Goal: Task Accomplishment & Management: Complete application form

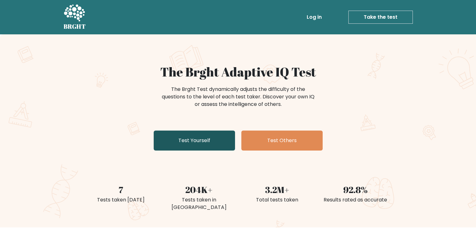
click at [204, 147] on link "Test Yourself" at bounding box center [194, 141] width 81 height 20
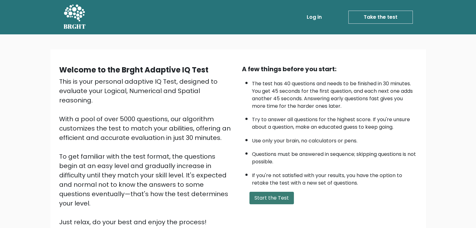
click at [275, 193] on button "Start the Test" at bounding box center [271, 198] width 44 height 13
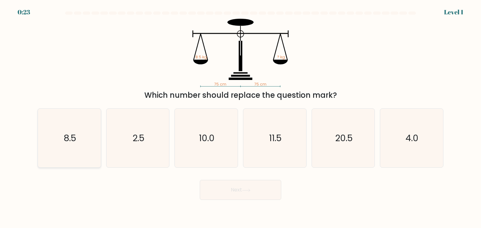
click at [65, 151] on icon "8.5" at bounding box center [69, 138] width 59 height 59
click at [240, 117] on input "a. 8.5" at bounding box center [240, 115] width 0 height 3
radio input "true"
click at [221, 192] on button "Next" at bounding box center [240, 190] width 81 height 20
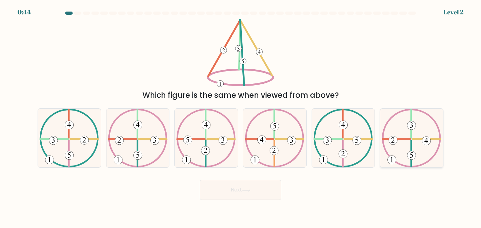
click at [415, 140] on icon at bounding box center [410, 138] width 59 height 59
click at [241, 117] on input "f." at bounding box center [240, 115] width 0 height 3
radio input "true"
click at [239, 195] on button "Next" at bounding box center [240, 190] width 81 height 20
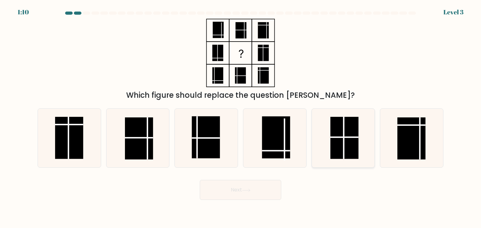
click at [344, 134] on rect at bounding box center [344, 138] width 28 height 42
click at [241, 117] on input "e." at bounding box center [240, 115] width 0 height 3
radio input "true"
click at [247, 185] on button "Next" at bounding box center [240, 190] width 81 height 20
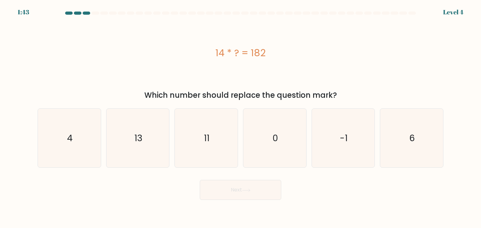
drag, startPoint x: 277, startPoint y: 53, endPoint x: 217, endPoint y: 54, distance: 59.1
click at [217, 54] on div "14 * ? = 182" at bounding box center [240, 53] width 405 height 14
copy div "14 * ? = 182"
click at [145, 141] on icon "13" at bounding box center [137, 138] width 59 height 59
click at [240, 117] on input "b. 13" at bounding box center [240, 115] width 0 height 3
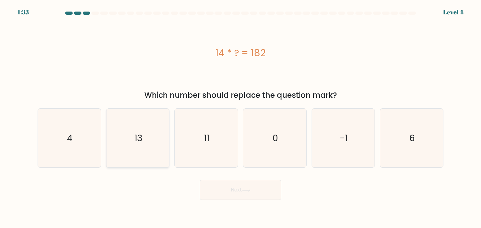
radio input "true"
click at [229, 187] on button "Next" at bounding box center [240, 190] width 81 height 20
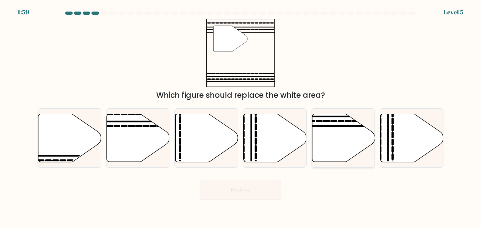
click at [337, 132] on icon at bounding box center [343, 138] width 63 height 48
click at [241, 117] on input "e." at bounding box center [240, 115] width 0 height 3
radio input "true"
click at [248, 190] on icon at bounding box center [246, 190] width 8 height 3
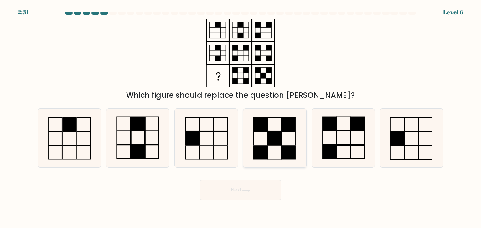
click at [268, 131] on rect at bounding box center [274, 124] width 14 height 13
click at [241, 117] on input "d." at bounding box center [240, 115] width 0 height 3
radio input "true"
click at [339, 141] on icon at bounding box center [342, 138] width 59 height 59
click at [241, 117] on input "e." at bounding box center [240, 115] width 0 height 3
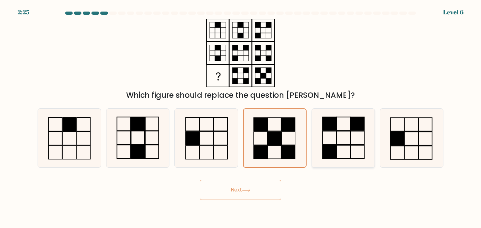
radio input "true"
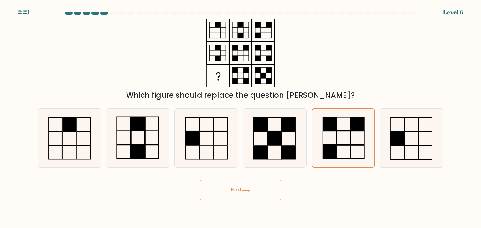
click at [253, 191] on button "Next" at bounding box center [240, 190] width 81 height 20
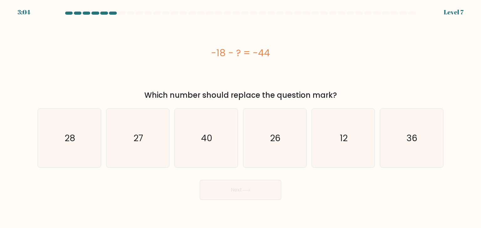
drag, startPoint x: 278, startPoint y: 53, endPoint x: 211, endPoint y: 51, distance: 66.3
click at [211, 51] on div "-18 - ? = -44" at bounding box center [240, 53] width 405 height 14
copy div "-18 - ? = -44"
click at [257, 133] on icon "26" at bounding box center [274, 138] width 59 height 59
click at [241, 117] on input "d. 26" at bounding box center [240, 115] width 0 height 3
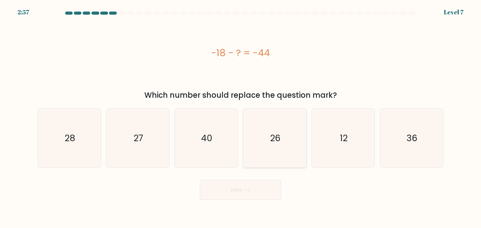
radio input "true"
click at [255, 184] on button "Next" at bounding box center [240, 190] width 81 height 20
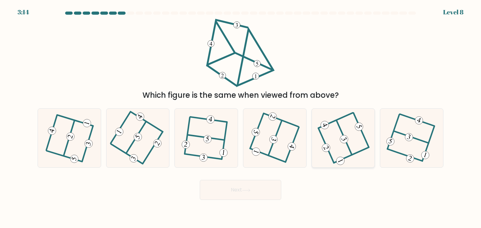
click at [346, 137] on 473 at bounding box center [343, 139] width 11 height 11
click at [241, 117] on input "e." at bounding box center [240, 115] width 0 height 3
radio input "true"
click at [248, 188] on button "Next" at bounding box center [240, 190] width 81 height 20
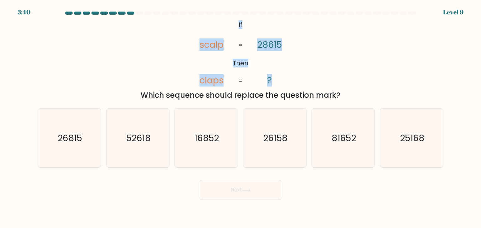
drag, startPoint x: 224, startPoint y: 21, endPoint x: 291, endPoint y: 84, distance: 91.2
click at [291, 84] on icon "@import url('https://fonts.googleapis.com/css?family=Abril+Fatface:400,100,100i…" at bounding box center [240, 53] width 111 height 69
copy icon "If Then scalp claps 28615 ?"
click at [332, 54] on div "@import url('https://fonts.googleapis.com/css?family=Abril+Fatface:400,100,100i…" at bounding box center [240, 60] width 413 height 82
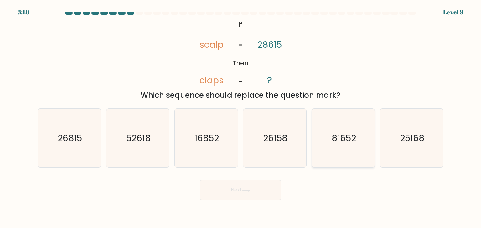
click at [345, 145] on icon "81652" at bounding box center [342, 138] width 59 height 59
click at [241, 117] on input "e. 81652" at bounding box center [240, 115] width 0 height 3
radio input "true"
click at [242, 196] on button "Next" at bounding box center [240, 190] width 81 height 20
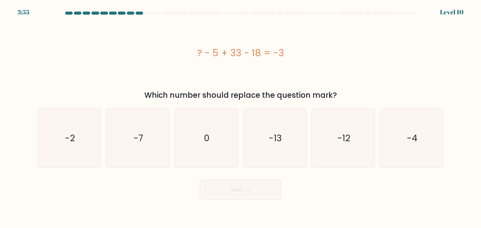
drag, startPoint x: 193, startPoint y: 51, endPoint x: 297, endPoint y: 51, distance: 103.9
click at [297, 51] on div "? - 5 + 33 - 18 = -3" at bounding box center [240, 53] width 405 height 14
copy div "? - 5 + 33 - 18 = -3"
click at [267, 153] on icon "-13" at bounding box center [274, 138] width 59 height 59
click at [241, 117] on input "d. -13" at bounding box center [240, 115] width 0 height 3
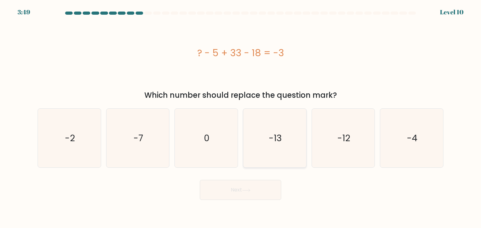
radio input "true"
click at [254, 194] on button "Next" at bounding box center [240, 190] width 81 height 20
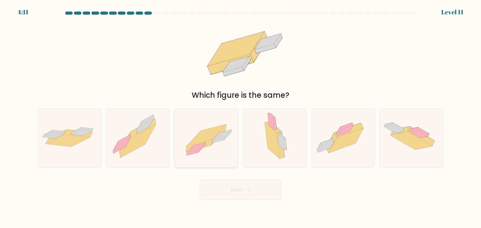
click at [210, 125] on icon at bounding box center [206, 138] width 63 height 45
click at [240, 117] on input "c." at bounding box center [240, 115] width 0 height 3
radio input "true"
click at [248, 191] on icon at bounding box center [246, 190] width 8 height 3
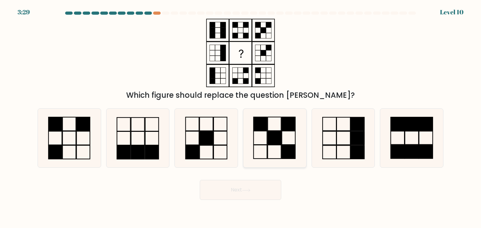
click at [274, 131] on rect at bounding box center [273, 138] width 13 height 14
click at [241, 117] on input "d." at bounding box center [240, 115] width 0 height 3
radio input "true"
click at [245, 193] on button "Next" at bounding box center [240, 190] width 81 height 20
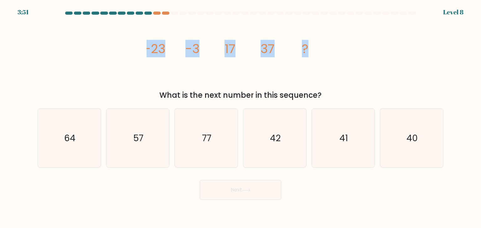
drag, startPoint x: 140, startPoint y: 49, endPoint x: 319, endPoint y: 52, distance: 178.6
click at [319, 52] on div "image/svg+xml -23 -3 17 37 ? What is the next number in this sequence?" at bounding box center [240, 60] width 413 height 82
copy g "-23 -3 17 37 ?"
click at [147, 132] on icon "57" at bounding box center [137, 138] width 59 height 59
click at [240, 117] on input "b. 57" at bounding box center [240, 115] width 0 height 3
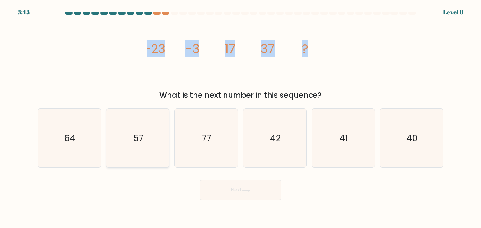
radio input "true"
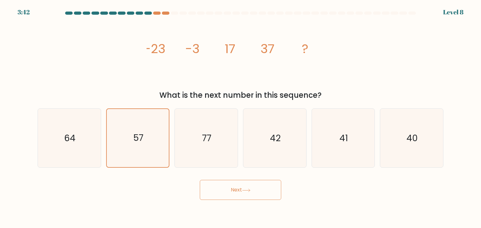
click at [242, 191] on button "Next" at bounding box center [240, 190] width 81 height 20
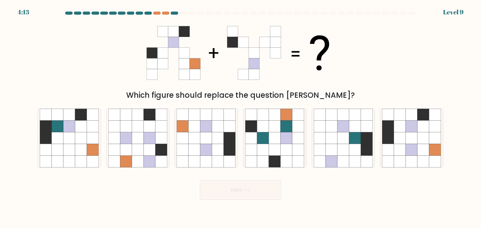
drag, startPoint x: 340, startPoint y: 60, endPoint x: 215, endPoint y: 50, distance: 125.6
click at [215, 49] on div "Which figure should replace the question mark?" at bounding box center [240, 60] width 413 height 82
click at [426, 149] on icon at bounding box center [423, 150] width 12 height 12
click at [241, 117] on input "f." at bounding box center [240, 115] width 0 height 3
radio input "true"
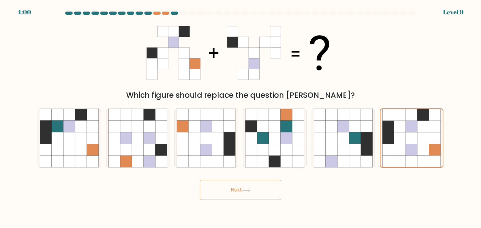
click at [264, 193] on button "Next" at bounding box center [240, 190] width 81 height 20
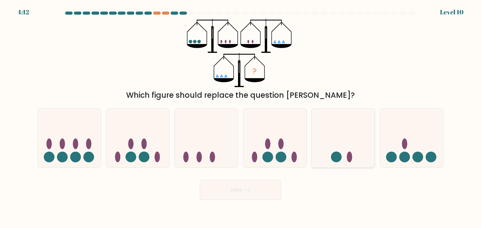
click at [321, 120] on icon at bounding box center [343, 138] width 63 height 52
click at [241, 117] on input "e." at bounding box center [240, 115] width 0 height 3
radio input "true"
click at [257, 195] on button "Next" at bounding box center [240, 190] width 81 height 20
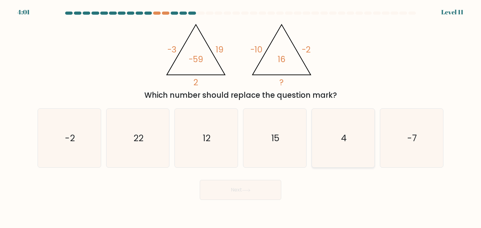
click at [340, 120] on icon "4" at bounding box center [342, 138] width 59 height 59
click at [241, 117] on input "e. 4" at bounding box center [240, 115] width 0 height 3
radio input "true"
click at [259, 194] on button "Next" at bounding box center [240, 190] width 81 height 20
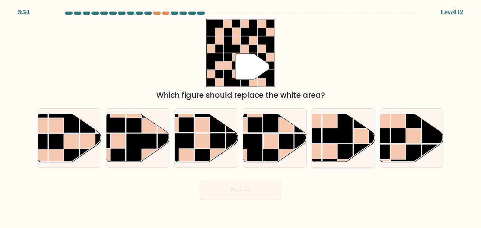
click at [335, 141] on rect at bounding box center [337, 128] width 31 height 31
click at [241, 117] on input "e." at bounding box center [240, 115] width 0 height 3
radio input "true"
click at [259, 194] on button "Next" at bounding box center [240, 190] width 81 height 20
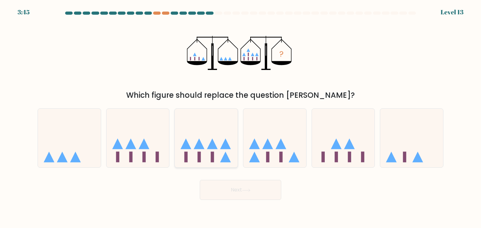
click at [223, 135] on icon at bounding box center [206, 138] width 63 height 52
click at [240, 117] on input "c." at bounding box center [240, 115] width 0 height 3
radio input "true"
click at [247, 188] on button "Next" at bounding box center [240, 190] width 81 height 20
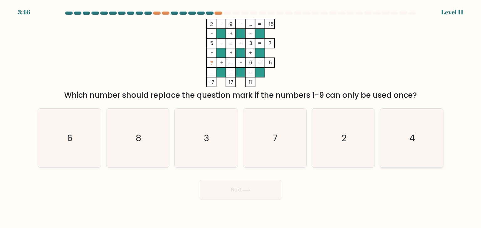
click at [415, 133] on icon "4" at bounding box center [411, 138] width 59 height 59
click at [241, 117] on input "f. 4" at bounding box center [240, 115] width 0 height 3
radio input "true"
click at [239, 191] on button "Next" at bounding box center [240, 190] width 81 height 20
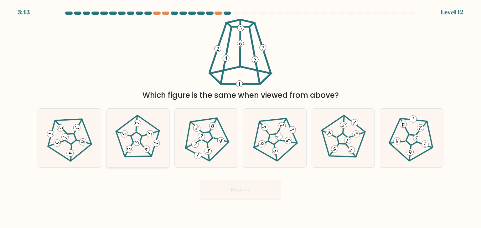
click at [149, 145] on icon at bounding box center [137, 138] width 47 height 47
click at [240, 117] on input "b." at bounding box center [240, 115] width 0 height 3
radio input "true"
click at [215, 186] on button "Next" at bounding box center [240, 190] width 81 height 20
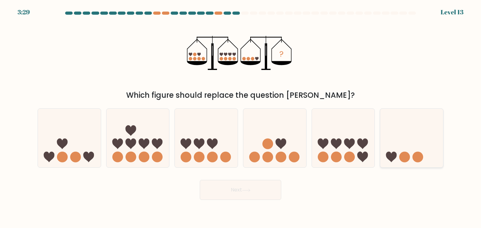
click at [430, 159] on icon at bounding box center [411, 138] width 63 height 52
click at [241, 117] on input "f." at bounding box center [240, 115] width 0 height 3
radio input "true"
click at [240, 191] on button "Next" at bounding box center [240, 190] width 81 height 20
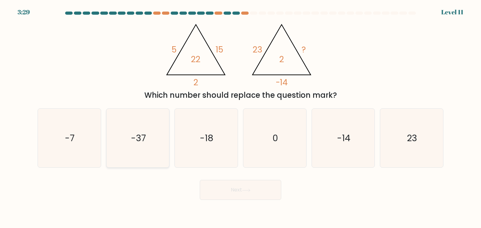
click at [151, 137] on icon "-37" at bounding box center [137, 138] width 59 height 59
click at [240, 117] on input "b. -37" at bounding box center [240, 115] width 0 height 3
radio input "true"
click at [233, 182] on button "Next" at bounding box center [240, 190] width 81 height 20
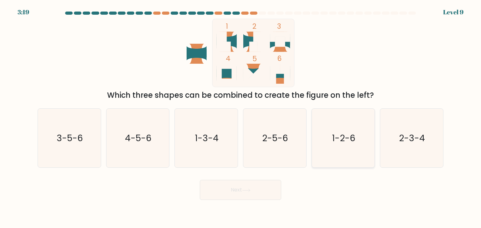
click at [347, 138] on text "1-2-6" at bounding box center [343, 138] width 23 height 13
click at [241, 117] on input "e. 1-2-6" at bounding box center [240, 115] width 0 height 3
radio input "true"
click at [255, 187] on button "Next" at bounding box center [240, 190] width 81 height 20
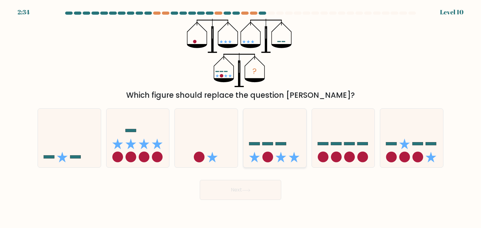
click at [278, 145] on rect at bounding box center [280, 144] width 11 height 3
click at [241, 117] on input "d." at bounding box center [240, 115] width 0 height 3
radio input "true"
click at [257, 185] on button "Next" at bounding box center [240, 190] width 81 height 20
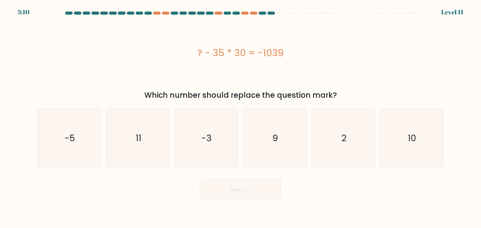
drag, startPoint x: 198, startPoint y: 52, endPoint x: 298, endPoint y: 53, distance: 100.1
click at [298, 53] on div "? - 35 * 30 = -1039" at bounding box center [240, 53] width 405 height 14
copy div "? - 35 * 30 = -1039"
click at [120, 147] on icon "11" at bounding box center [137, 138] width 59 height 59
click at [240, 117] on input "b. 11" at bounding box center [240, 115] width 0 height 3
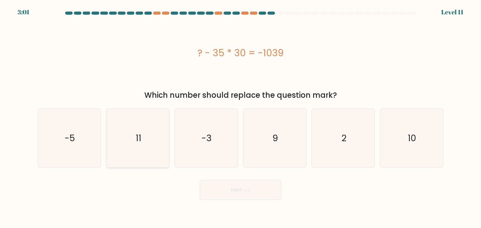
radio input "true"
click at [249, 180] on div "Next" at bounding box center [240, 187] width 413 height 25
click at [152, 136] on icon "11" at bounding box center [138, 138] width 58 height 58
click at [240, 117] on input "b. 11" at bounding box center [240, 115] width 0 height 3
click at [231, 188] on button "Next" at bounding box center [240, 190] width 81 height 20
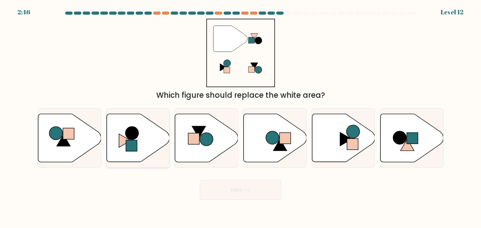
click at [141, 145] on icon at bounding box center [137, 138] width 63 height 48
click at [240, 117] on input "b." at bounding box center [240, 115] width 0 height 3
radio input "true"
click at [229, 186] on button "Next" at bounding box center [240, 190] width 81 height 20
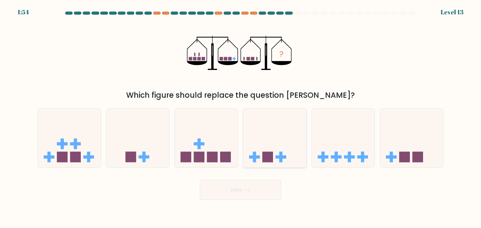
click at [289, 138] on icon at bounding box center [274, 138] width 63 height 52
click at [241, 117] on input "d." at bounding box center [240, 115] width 0 height 3
radio input "true"
click at [265, 196] on button "Next" at bounding box center [240, 190] width 81 height 20
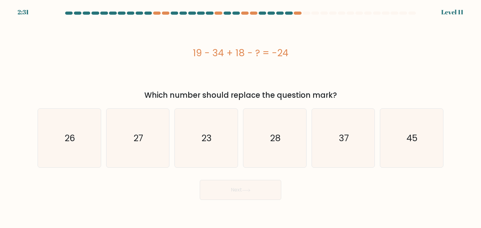
drag, startPoint x: 294, startPoint y: 47, endPoint x: 189, endPoint y: 65, distance: 106.0
click at [189, 65] on div "19 - 34 + 18 - ? = -24" at bounding box center [240, 53] width 405 height 69
copy div "19 - 34 + 18 - ? = -24"
click at [143, 138] on text "27" at bounding box center [138, 138] width 10 height 13
click at [240, 117] on input "b. 27" at bounding box center [240, 115] width 0 height 3
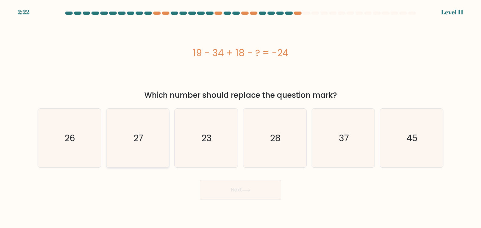
radio input "true"
click at [242, 189] on button "Next" at bounding box center [240, 190] width 81 height 20
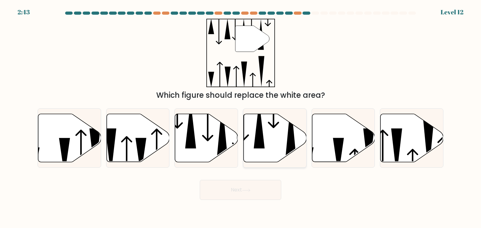
click at [273, 121] on icon at bounding box center [272, 115] width 11 height 26
click at [241, 117] on input "d." at bounding box center [240, 115] width 0 height 3
radio input "true"
click at [256, 181] on button "Next" at bounding box center [240, 190] width 81 height 20
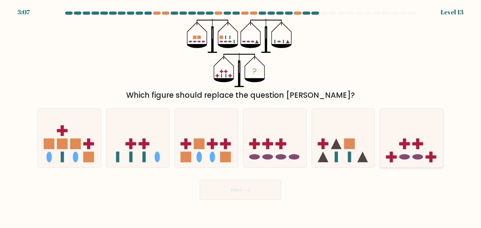
click at [388, 133] on icon at bounding box center [411, 138] width 63 height 52
click at [241, 117] on input "f." at bounding box center [240, 115] width 0 height 3
radio input "true"
click at [268, 196] on button "Next" at bounding box center [240, 190] width 81 height 20
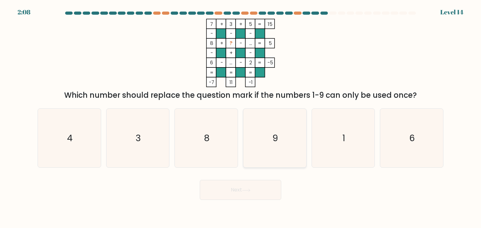
click at [279, 138] on icon "9" at bounding box center [274, 138] width 59 height 59
click at [241, 117] on input "d. 9" at bounding box center [240, 115] width 0 height 3
radio input "true"
click at [263, 188] on button "Next" at bounding box center [240, 190] width 81 height 20
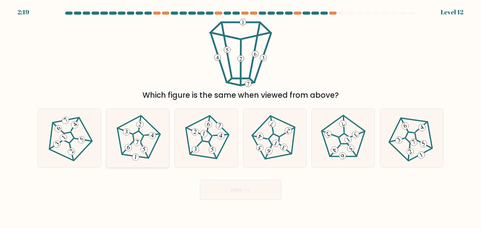
click at [145, 133] on icon at bounding box center [137, 138] width 47 height 47
click at [240, 117] on input "b." at bounding box center [240, 115] width 0 height 3
radio input "true"
click at [214, 187] on button "Next" at bounding box center [240, 190] width 81 height 20
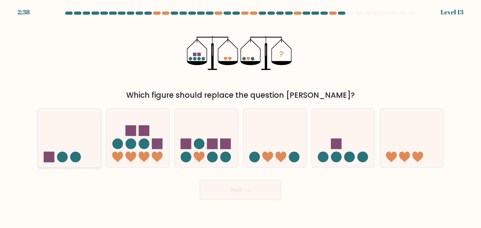
click at [87, 145] on icon at bounding box center [69, 138] width 63 height 52
click at [240, 117] on input "a." at bounding box center [240, 115] width 0 height 3
radio input "true"
click at [271, 190] on button "Next" at bounding box center [240, 190] width 81 height 20
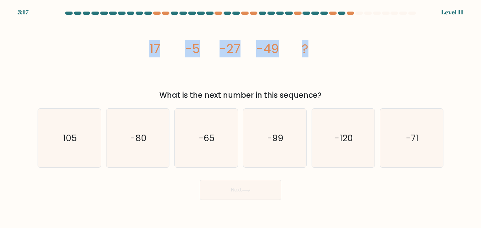
drag, startPoint x: 142, startPoint y: 45, endPoint x: 353, endPoint y: 41, distance: 210.3
click at [353, 41] on div "image/svg+xml 17 -5 -27 -49 ? What is the next number in this sequence?" at bounding box center [240, 60] width 413 height 82
copy g "17 -5 -27 -49 ?"
click at [332, 80] on icon "image/svg+xml 17 -5 -27 -49 ?" at bounding box center [240, 53] width 188 height 69
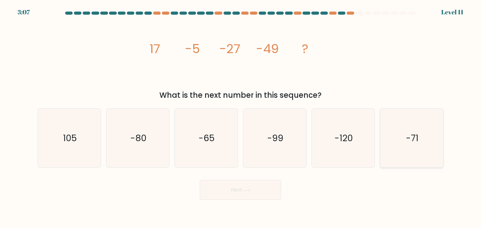
click at [421, 137] on icon "-71" at bounding box center [411, 138] width 59 height 59
click at [241, 117] on input "f. -71" at bounding box center [240, 115] width 0 height 3
radio input "true"
click at [242, 195] on button "Next" at bounding box center [240, 190] width 81 height 20
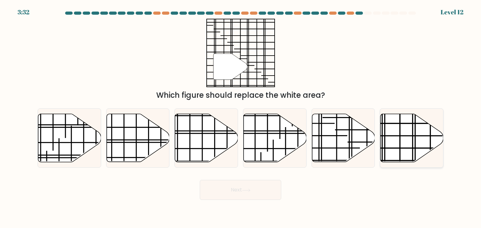
click at [405, 140] on icon at bounding box center [411, 138] width 63 height 48
click at [241, 117] on input "f." at bounding box center [240, 115] width 0 height 3
radio input "true"
click at [234, 191] on button "Next" at bounding box center [240, 190] width 81 height 20
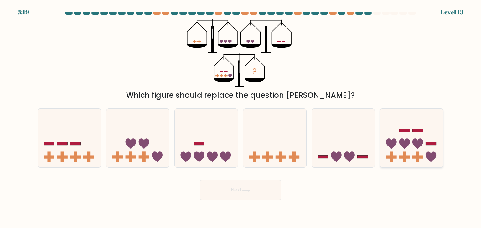
click at [405, 138] on icon at bounding box center [411, 138] width 63 height 52
click at [241, 117] on input "f." at bounding box center [240, 115] width 0 height 3
radio input "true"
click at [243, 191] on button "Next" at bounding box center [240, 190] width 81 height 20
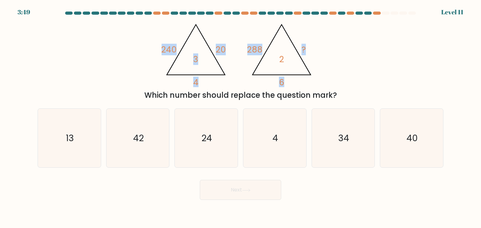
drag, startPoint x: 158, startPoint y: 51, endPoint x: 292, endPoint y: 81, distance: 137.4
click at [292, 81] on div "@import url('https://fonts.googleapis.com/css?family=Abril+Fatface:400,100,100i…" at bounding box center [240, 60] width 413 height 82
click at [292, 74] on icon "@import url('https://fonts.googleapis.com/css?family=Abril+Fatface:400,100,100i…" at bounding box center [240, 53] width 158 height 69
drag, startPoint x: 292, startPoint y: 83, endPoint x: 163, endPoint y: 50, distance: 133.2
click at [163, 50] on icon "@import url('https://fonts.googleapis.com/css?family=Abril+Fatface:400,100,100i…" at bounding box center [240, 53] width 158 height 69
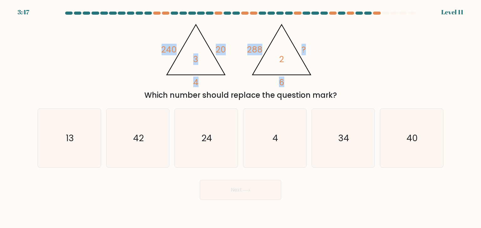
click at [152, 55] on div "@import url('https://fonts.googleapis.com/css?family=Abril+Fatface:400,100,100i…" at bounding box center [240, 60] width 413 height 82
drag, startPoint x: 152, startPoint y: 44, endPoint x: 292, endPoint y: 55, distance: 140.6
click at [292, 55] on div "@import url('https://fonts.googleapis.com/css?family=Abril+Fatface:400,100,100i…" at bounding box center [240, 60] width 413 height 82
copy g "240 20 4 3 @import url('https://fonts.googleapis.com/css?family=Abril+Fatface:4…"
click at [359, 39] on div "@import url('https://fonts.googleapis.com/css?family=Abril+Fatface:400,100,100i…" at bounding box center [240, 60] width 413 height 82
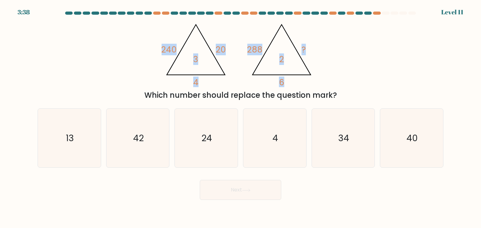
click at [80, 65] on div "@import url('https://fonts.googleapis.com/css?family=Abril+Fatface:400,100,100i…" at bounding box center [240, 60] width 413 height 82
click at [240, 82] on icon "@import url('https://fonts.googleapis.com/css?family=Abril+Fatface:400,100,100i…" at bounding box center [240, 53] width 158 height 69
click at [305, 27] on icon "@import url('https://fonts.googleapis.com/css?family=Abril+Fatface:400,100,100i…" at bounding box center [240, 53] width 158 height 69
click at [160, 179] on div "Next" at bounding box center [240, 187] width 413 height 25
click at [216, 128] on icon "24" at bounding box center [205, 138] width 59 height 59
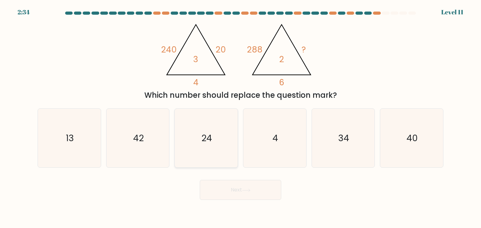
click at [240, 117] on input "c. 24" at bounding box center [240, 115] width 0 height 3
radio input "true"
click at [265, 189] on button "Next" at bounding box center [240, 190] width 81 height 20
click at [139, 195] on div "Next" at bounding box center [240, 187] width 413 height 25
click at [208, 141] on text "24" at bounding box center [206, 138] width 11 height 12
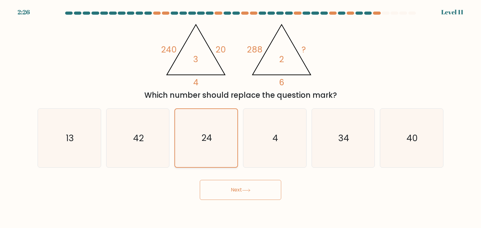
click at [240, 117] on input "c. 24" at bounding box center [240, 115] width 0 height 3
click at [230, 192] on button "Next" at bounding box center [240, 190] width 81 height 20
click at [275, 191] on button "Next" at bounding box center [240, 190] width 81 height 20
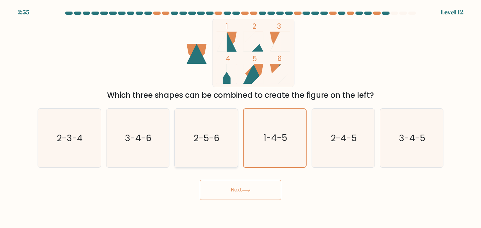
click at [214, 137] on text "2-5-6" at bounding box center [207, 138] width 26 height 13
click at [240, 117] on input "c. 2-5-6" at bounding box center [240, 115] width 0 height 3
radio input "true"
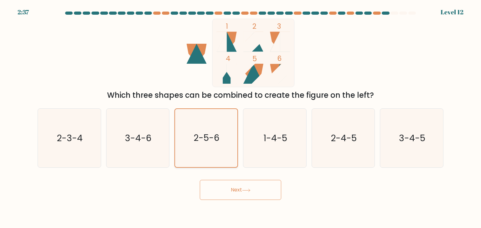
click at [215, 140] on text "2-5-6" at bounding box center [207, 138] width 26 height 12
click at [240, 117] on input "c. 2-5-6" at bounding box center [240, 115] width 0 height 3
click at [234, 186] on button "Next" at bounding box center [240, 190] width 81 height 20
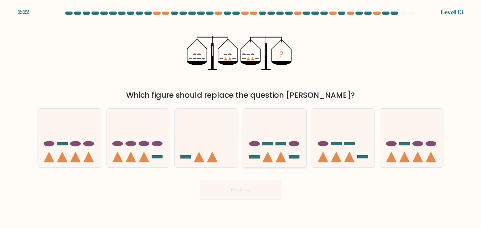
click at [282, 138] on icon at bounding box center [274, 138] width 63 height 52
click at [241, 117] on input "d." at bounding box center [240, 115] width 0 height 3
radio input "true"
click at [337, 159] on icon at bounding box center [335, 157] width 11 height 11
click at [241, 117] on input "e." at bounding box center [240, 115] width 0 height 3
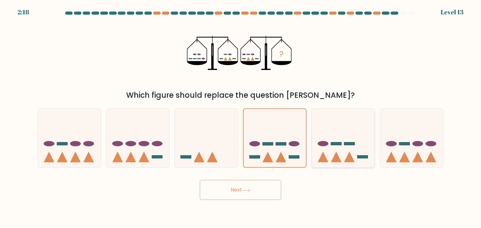
radio input "true"
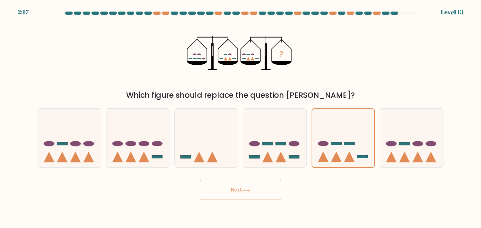
click at [272, 191] on button "Next" at bounding box center [240, 190] width 81 height 20
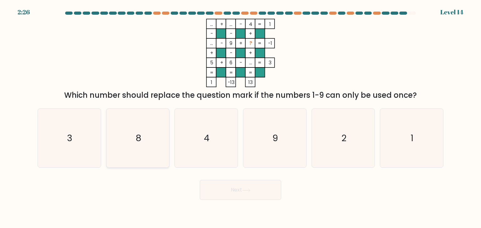
click at [150, 125] on icon "8" at bounding box center [137, 138] width 59 height 59
click at [240, 117] on input "b. 8" at bounding box center [240, 115] width 0 height 3
radio input "true"
click at [250, 188] on button "Next" at bounding box center [240, 190] width 81 height 20
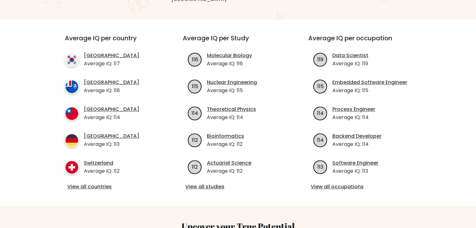
scroll to position [417, 0]
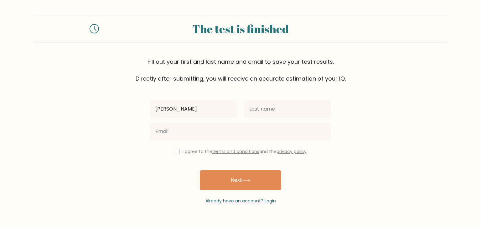
type input "[PERSON_NAME]"
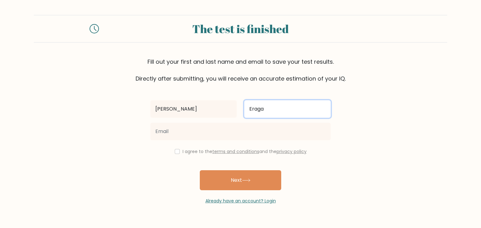
type input "Eraga"
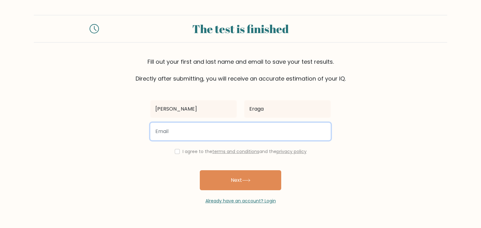
click at [252, 135] on input "email" at bounding box center [240, 132] width 180 height 18
type input "eraga.ian.1@gmail.com"
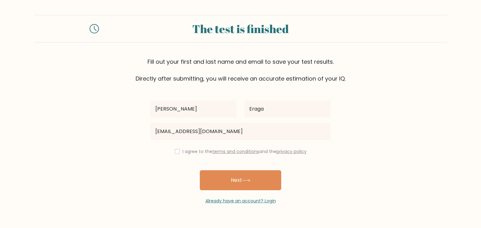
click at [402, 87] on form "The test is finished Fill out your first and last name and email to save your t…" at bounding box center [240, 110] width 481 height 190
click at [177, 150] on input "checkbox" at bounding box center [177, 151] width 5 height 5
checkbox input "true"
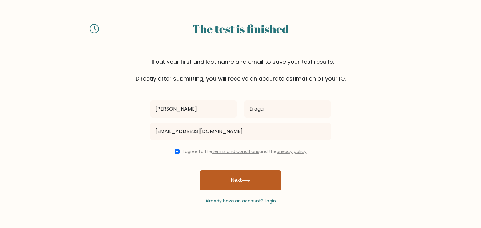
click at [234, 185] on button "Next" at bounding box center [240, 180] width 81 height 20
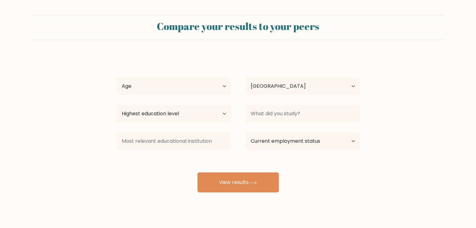
select select "PH"
click at [196, 88] on select "Age Under [DEMOGRAPHIC_DATA] [DEMOGRAPHIC_DATA] [DEMOGRAPHIC_DATA] [DEMOGRAPHIC…" at bounding box center [174, 87] width 114 height 18
select select "25_34"
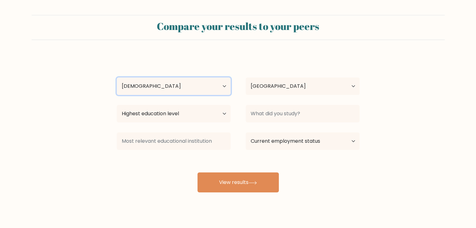
click at [117, 78] on select "Age Under [DEMOGRAPHIC_DATA] [DEMOGRAPHIC_DATA] [DEMOGRAPHIC_DATA] [DEMOGRAPHIC…" at bounding box center [174, 87] width 114 height 18
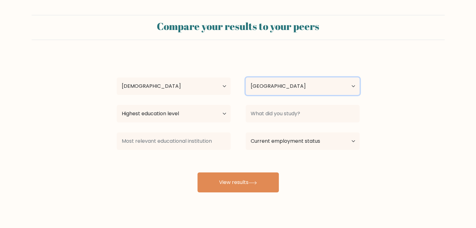
click at [285, 88] on select "Country [GEOGRAPHIC_DATA] [GEOGRAPHIC_DATA] [GEOGRAPHIC_DATA] [US_STATE] [GEOGR…" at bounding box center [303, 87] width 114 height 18
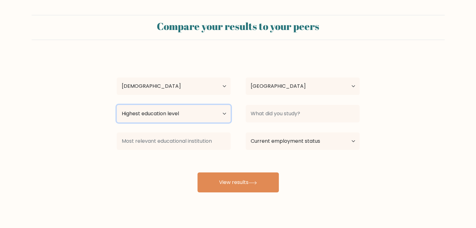
click at [179, 107] on select "Highest education level No schooling Primary Lower Secondary Upper Secondary Oc…" at bounding box center [174, 114] width 114 height 18
select select "bachelors_degree"
click at [117, 105] on select "Highest education level No schooling Primary Lower Secondary Upper Secondary Oc…" at bounding box center [174, 114] width 114 height 18
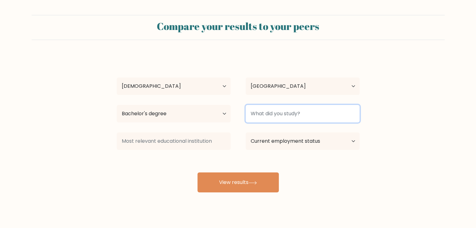
click at [269, 114] on input at bounding box center [303, 114] width 114 height 18
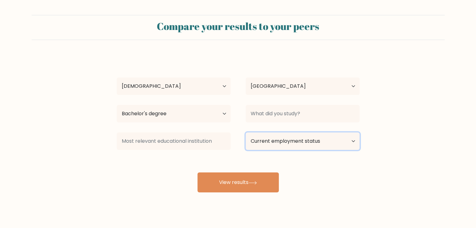
click at [300, 135] on select "Current employment status Employed Student Retired Other / prefer not to answer" at bounding box center [303, 142] width 114 height 18
select select "other"
click at [246, 133] on select "Current employment status Employed Student Retired Other / prefer not to answer" at bounding box center [303, 142] width 114 height 18
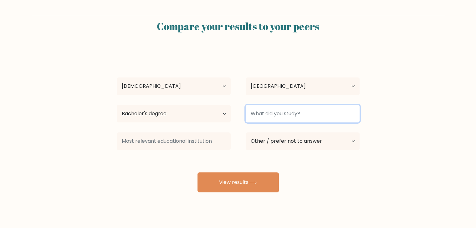
click at [298, 114] on input at bounding box center [303, 114] width 114 height 18
click at [310, 115] on input "BS" at bounding box center [303, 114] width 114 height 18
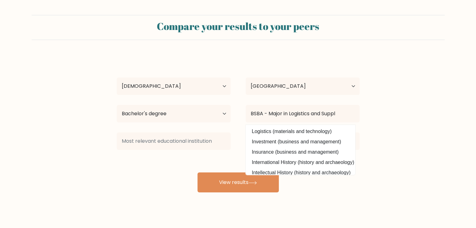
click at [324, 130] on option "Logistics (materials and technology)" at bounding box center [300, 132] width 106 height 10
type input "Logistics"
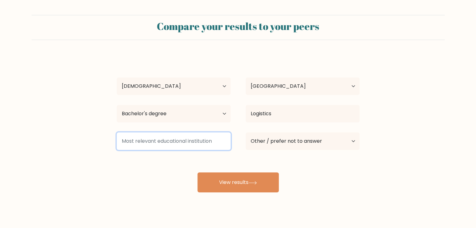
click at [214, 138] on input at bounding box center [174, 142] width 114 height 18
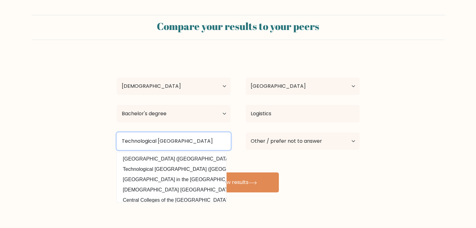
type input "Technological Institute of the Philippines"
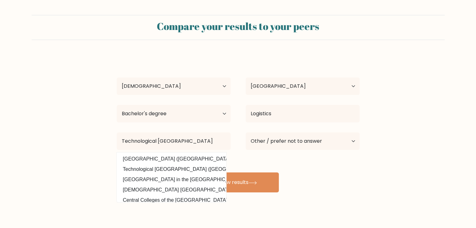
click at [180, 158] on option "Technological Institute of the Philippines (Philippines)" at bounding box center [171, 159] width 106 height 10
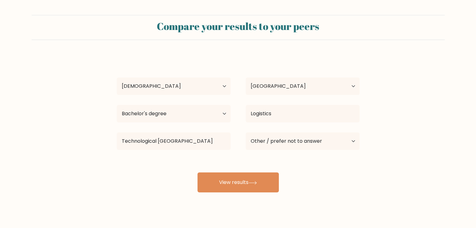
drag, startPoint x: 407, startPoint y: 158, endPoint x: 339, endPoint y: 172, distance: 69.6
click at [407, 157] on form "Compare your results to your peers Ian Lemuel Eraga Age Under 18 years old 18-2…" at bounding box center [238, 104] width 476 height 178
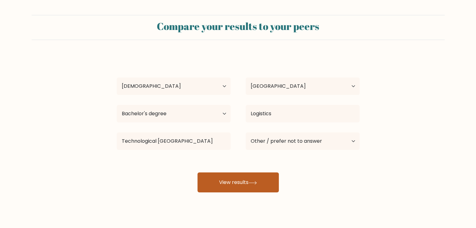
click at [251, 188] on button "View results" at bounding box center [237, 183] width 81 height 20
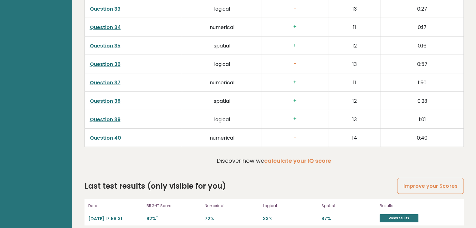
scroll to position [1627, 0]
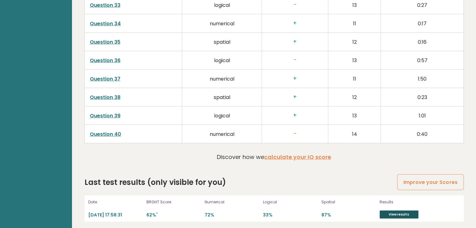
click at [388, 211] on link "View results" at bounding box center [398, 215] width 39 height 8
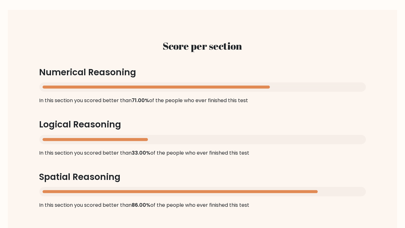
scroll to position [626, 0]
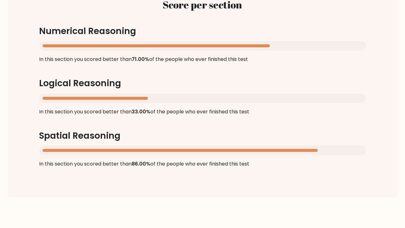
click at [286, 68] on div "Score per section Numerical Reasoning In this section you scored better than 71…" at bounding box center [202, 83] width 357 height 199
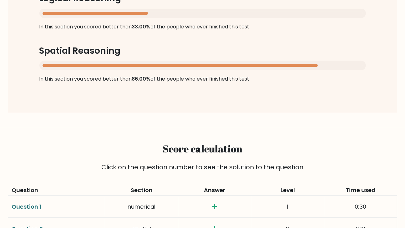
scroll to position [782, 0]
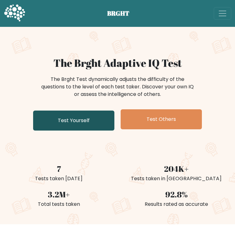
click at [76, 120] on link "Test Yourself" at bounding box center [73, 121] width 81 height 20
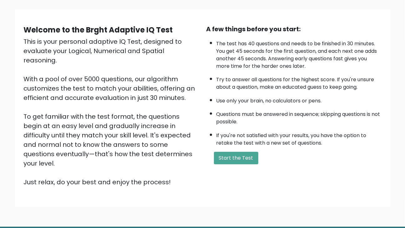
scroll to position [52, 0]
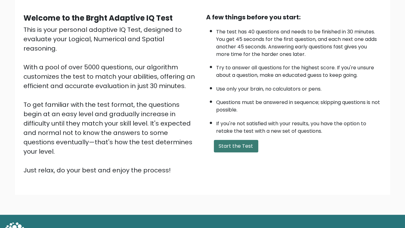
click at [244, 142] on button "Start the Test" at bounding box center [236, 146] width 44 height 13
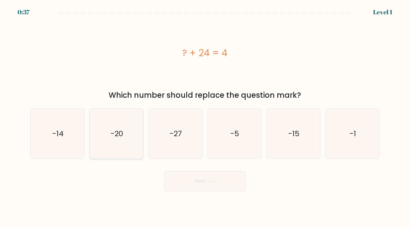
click at [113, 134] on text "-20" at bounding box center [116, 134] width 13 height 10
click at [205, 117] on input "b. -20" at bounding box center [205, 115] width 0 height 3
radio input "true"
click at [187, 178] on button "Next" at bounding box center [204, 181] width 81 height 20
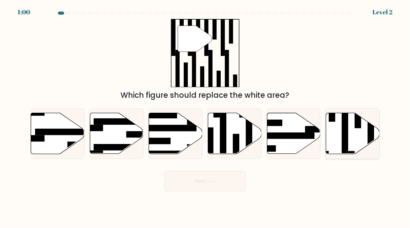
click at [365, 129] on icon at bounding box center [352, 133] width 53 height 41
click at [205, 117] on input "f." at bounding box center [205, 115] width 0 height 3
radio input "true"
click at [234, 184] on button "Next" at bounding box center [204, 181] width 81 height 20
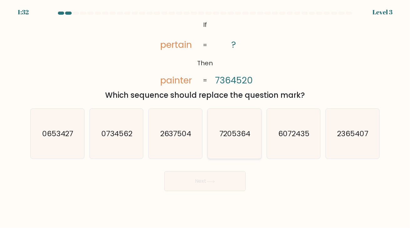
click at [239, 134] on text "7205364" at bounding box center [234, 134] width 31 height 10
click at [205, 117] on input "d. 7205364" at bounding box center [205, 115] width 0 height 3
radio input "true"
click at [227, 179] on button "Next" at bounding box center [204, 181] width 81 height 20
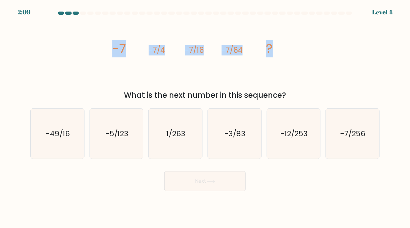
drag, startPoint x: 112, startPoint y: 50, endPoint x: 280, endPoint y: 54, distance: 168.4
click at [280, 54] on icon "image/svg+xml -7 -7/4 -7/16 -7/64 ?" at bounding box center [205, 53] width 188 height 69
copy g "-7 -7/4 -7/16 -7/64 ?"
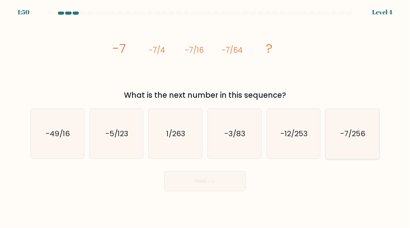
click at [366, 133] on icon "-7/256" at bounding box center [352, 134] width 50 height 50
click at [205, 117] on input "f. -7/256" at bounding box center [205, 115] width 0 height 3
radio input "true"
click at [223, 177] on button "Next" at bounding box center [204, 181] width 81 height 20
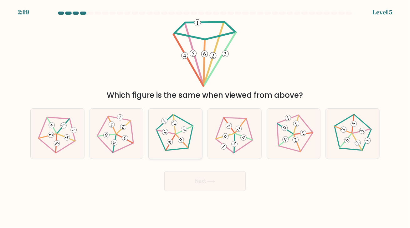
click at [178, 144] on icon at bounding box center [175, 134] width 40 height 40
click at [205, 117] on input "c." at bounding box center [205, 115] width 0 height 3
radio input "true"
click at [203, 175] on button "Next" at bounding box center [204, 181] width 81 height 20
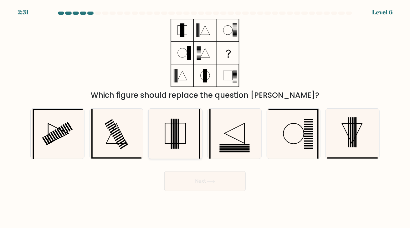
click at [176, 136] on rect at bounding box center [176, 134] width 1 height 30
click at [205, 117] on input "c." at bounding box center [205, 115] width 0 height 3
radio input "true"
click at [203, 183] on button "Next" at bounding box center [204, 181] width 81 height 20
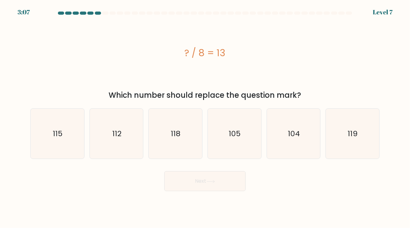
drag, startPoint x: 226, startPoint y: 50, endPoint x: 182, endPoint y: 54, distance: 43.3
click at [182, 54] on div "? / 8 = 13" at bounding box center [204, 53] width 349 height 14
copy div "? / 8 = 13"
click at [290, 125] on icon "104" at bounding box center [293, 134] width 50 height 50
click at [205, 117] on input "e. 104" at bounding box center [205, 115] width 0 height 3
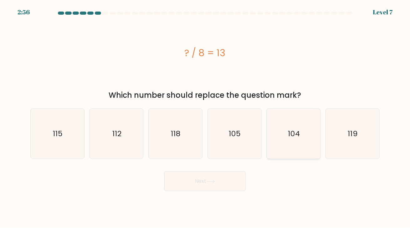
radio input "true"
click at [211, 186] on button "Next" at bounding box center [204, 181] width 81 height 20
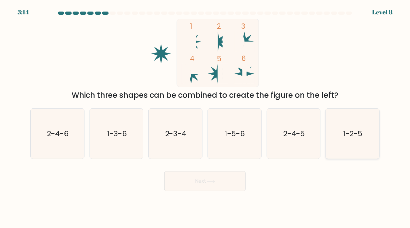
click at [379, 143] on div "1-2-5" at bounding box center [352, 134] width 54 height 51
click at [205, 117] on input "f. 1-2-5" at bounding box center [205, 115] width 0 height 3
radio input "true"
click at [203, 182] on button "Next" at bounding box center [204, 181] width 81 height 20
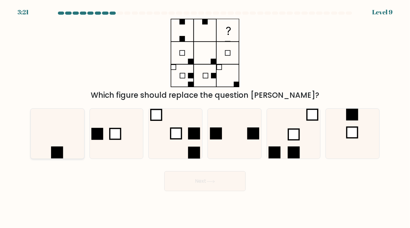
click at [64, 133] on icon at bounding box center [57, 134] width 50 height 50
click at [205, 117] on input "a." at bounding box center [205, 115] width 0 height 3
radio input "true"
click at [192, 183] on button "Next" at bounding box center [204, 181] width 81 height 20
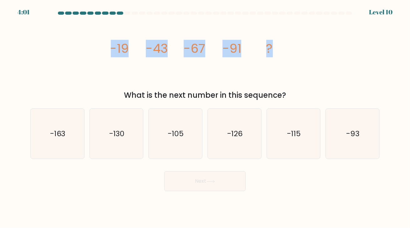
drag, startPoint x: 276, startPoint y: 49, endPoint x: 105, endPoint y: 55, distance: 170.9
click at [105, 55] on div "image/svg+xml -19 -43 -67 -91 ? What is the next number in this sequence?" at bounding box center [205, 60] width 357 height 82
copy g "-19 -43 -67 -91 ?"
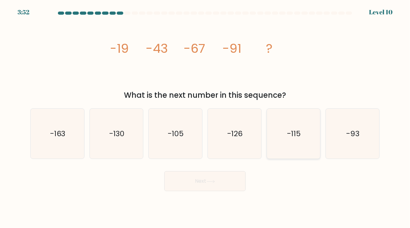
click at [283, 136] on icon "-115" at bounding box center [293, 134] width 50 height 50
click at [205, 117] on input "e. -115" at bounding box center [205, 115] width 0 height 3
radio input "true"
click at [217, 182] on button "Next" at bounding box center [204, 181] width 81 height 20
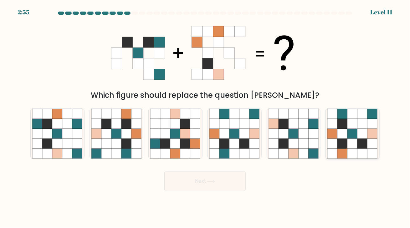
click at [353, 150] on icon at bounding box center [353, 154] width 10 height 10
click at [205, 117] on input "f." at bounding box center [205, 115] width 0 height 3
radio input "true"
click at [224, 180] on button "Next" at bounding box center [204, 181] width 81 height 20
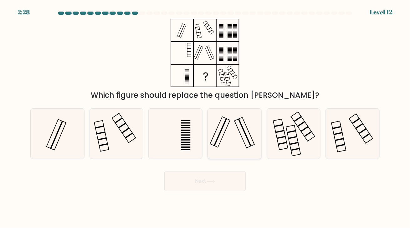
click at [243, 130] on rect at bounding box center [244, 133] width 13 height 28
click at [205, 117] on input "d." at bounding box center [205, 115] width 0 height 3
radio input "true"
click at [216, 179] on button "Next" at bounding box center [204, 181] width 81 height 20
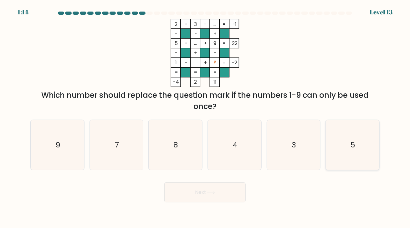
click at [336, 146] on icon "5" at bounding box center [352, 145] width 50 height 50
click at [205, 117] on input "f. 5" at bounding box center [205, 115] width 0 height 3
radio input "true"
click at [228, 191] on button "Next" at bounding box center [204, 193] width 81 height 20
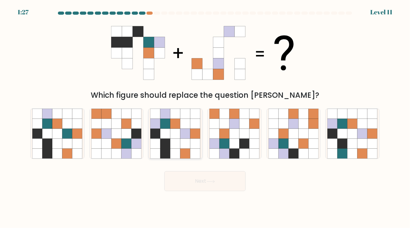
click at [185, 146] on icon at bounding box center [186, 144] width 10 height 10
click at [205, 117] on input "c." at bounding box center [205, 115] width 0 height 3
radio input "true"
click at [209, 183] on icon at bounding box center [210, 181] width 8 height 3
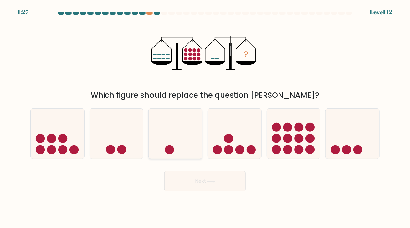
click at [189, 124] on icon at bounding box center [175, 134] width 53 height 44
click at [205, 117] on input "c." at bounding box center [205, 115] width 0 height 3
radio input "true"
click at [341, 148] on icon at bounding box center [352, 134] width 53 height 44
click at [205, 117] on input "f." at bounding box center [205, 115] width 0 height 3
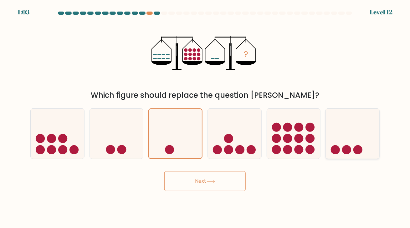
radio input "true"
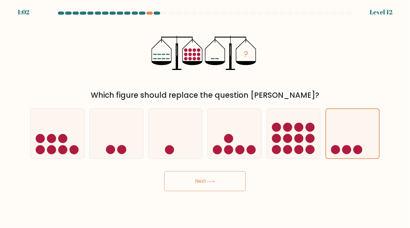
click at [215, 183] on icon at bounding box center [210, 181] width 8 height 3
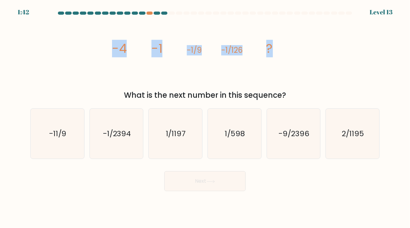
drag, startPoint x: 285, startPoint y: 50, endPoint x: 99, endPoint y: 51, distance: 186.1
click at [99, 51] on div "image/svg+xml -4 -1 -1/9 -1/126 ? What is the next number in this sequence?" at bounding box center [205, 60] width 357 height 82
copy g "-4 -1 -1/9 -1/126 ?"
click at [235, 75] on icon "image/svg+xml -4 -1 -1/9 -1/126 ?" at bounding box center [205, 53] width 188 height 69
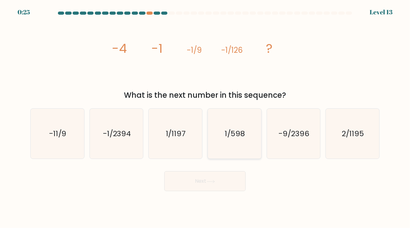
click at [240, 127] on icon "1/598" at bounding box center [234, 134] width 50 height 50
click at [205, 117] on input "d. 1/598" at bounding box center [205, 115] width 0 height 3
radio input "true"
click at [226, 175] on button "Next" at bounding box center [204, 181] width 81 height 20
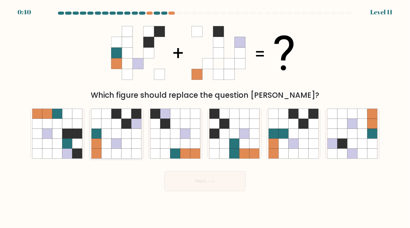
click at [123, 134] on icon at bounding box center [126, 134] width 10 height 10
click at [205, 117] on input "b." at bounding box center [205, 115] width 0 height 3
radio input "true"
click at [196, 174] on button "Next" at bounding box center [204, 181] width 81 height 20
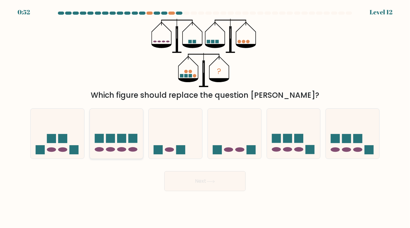
click at [113, 148] on icon at bounding box center [116, 134] width 53 height 44
click at [205, 117] on input "b." at bounding box center [205, 115] width 0 height 3
radio input "true"
click at [191, 185] on button "Next" at bounding box center [204, 181] width 81 height 20
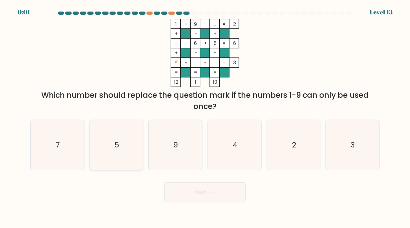
click at [113, 150] on icon "5" at bounding box center [116, 145] width 50 height 50
click at [205, 117] on input "b. 5" at bounding box center [205, 115] width 0 height 3
radio input "true"
click at [199, 198] on button "Next" at bounding box center [204, 193] width 81 height 20
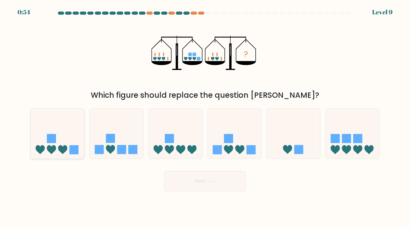
click at [66, 128] on icon at bounding box center [57, 134] width 53 height 44
click at [205, 117] on input "a." at bounding box center [205, 115] width 0 height 3
radio input "true"
click at [197, 179] on button "Next" at bounding box center [204, 181] width 81 height 20
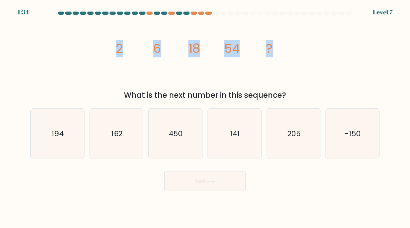
drag, startPoint x: 112, startPoint y: 50, endPoint x: 317, endPoint y: 64, distance: 205.0
click at [317, 64] on div "image/svg+xml 2 6 18 54 ? What is the next number in this sequence?" at bounding box center [205, 60] width 357 height 82
copy g "2 6 18 54 ?"
click at [93, 74] on div "image/svg+xml 2 6 18 54 ? What is the next number in this sequence?" at bounding box center [205, 60] width 357 height 82
click at [125, 141] on icon "162" at bounding box center [116, 134] width 50 height 50
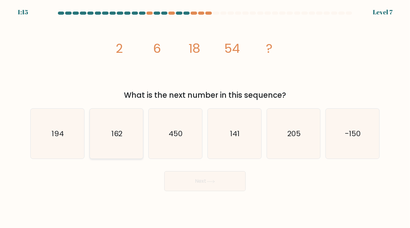
click at [205, 117] on input "b. 162" at bounding box center [205, 115] width 0 height 3
radio input "true"
click at [200, 181] on button "Next" at bounding box center [204, 181] width 81 height 20
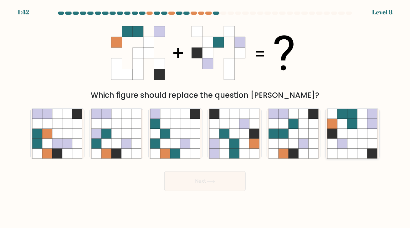
click at [345, 131] on icon at bounding box center [343, 134] width 10 height 10
click at [205, 117] on input "f." at bounding box center [205, 115] width 0 height 3
radio input "true"
click at [221, 179] on button "Next" at bounding box center [204, 181] width 81 height 20
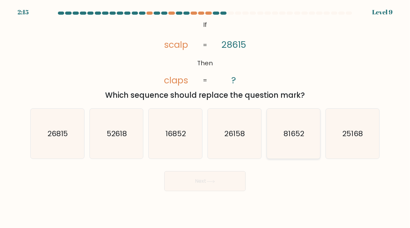
click at [282, 138] on icon "81652" at bounding box center [293, 134] width 50 height 50
click at [205, 117] on input "e. 81652" at bounding box center [205, 115] width 0 height 3
radio input "true"
click at [226, 175] on button "Next" at bounding box center [204, 181] width 81 height 20
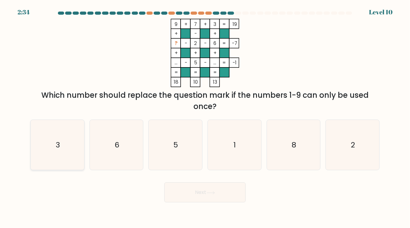
click at [70, 139] on icon "3" at bounding box center [57, 145] width 50 height 50
click at [205, 117] on input "a. 3" at bounding box center [205, 115] width 0 height 3
radio input "true"
click at [205, 191] on button "Next" at bounding box center [204, 193] width 81 height 20
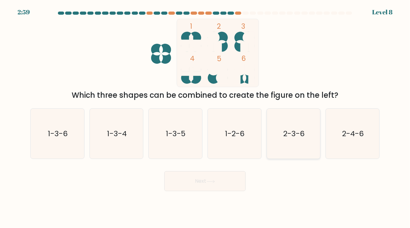
click at [290, 111] on icon "2-3-6" at bounding box center [293, 134] width 50 height 50
click at [205, 114] on input "e. 2-3-6" at bounding box center [205, 115] width 0 height 3
radio input "true"
click at [213, 175] on button "Next" at bounding box center [204, 181] width 81 height 20
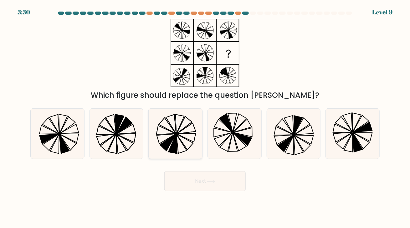
click at [182, 124] on icon at bounding box center [184, 125] width 15 height 17
click at [205, 117] on input "c." at bounding box center [205, 115] width 0 height 3
radio input "true"
click at [218, 186] on button "Next" at bounding box center [204, 181] width 81 height 20
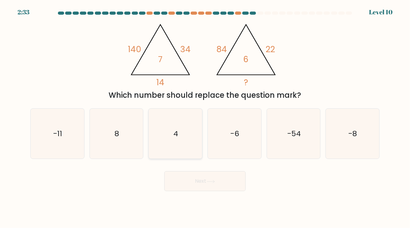
click at [173, 136] on icon "4" at bounding box center [175, 134] width 50 height 50
click at [205, 117] on input "c. 4" at bounding box center [205, 115] width 0 height 3
radio input "true"
click at [216, 177] on button "Next" at bounding box center [204, 181] width 81 height 20
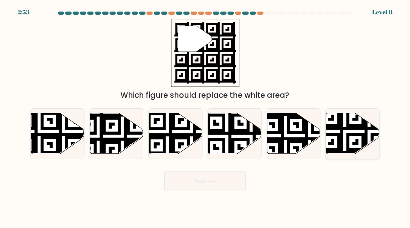
click at [344, 137] on icon at bounding box center [352, 133] width 53 height 41
click at [205, 117] on input "f." at bounding box center [205, 115] width 0 height 3
radio input "true"
click at [206, 187] on button "Next" at bounding box center [204, 181] width 81 height 20
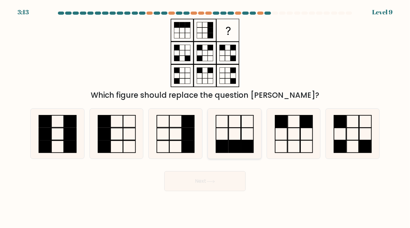
click at [230, 128] on rect at bounding box center [235, 134] width 12 height 12
click at [205, 117] on input "d." at bounding box center [205, 115] width 0 height 3
radio input "true"
click at [223, 183] on button "Next" at bounding box center [204, 181] width 81 height 20
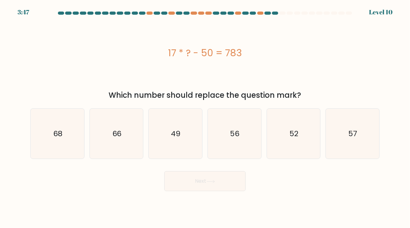
drag, startPoint x: 239, startPoint y: 50, endPoint x: 145, endPoint y: 56, distance: 94.6
click at [145, 56] on div "17 * ? - 50 = 783" at bounding box center [204, 53] width 349 height 14
copy div "17 * ? - 50 = 783"
click at [140, 61] on div "17 * ? - 50 = 783" at bounding box center [204, 53] width 349 height 69
click at [185, 142] on icon "49" at bounding box center [175, 134] width 50 height 50
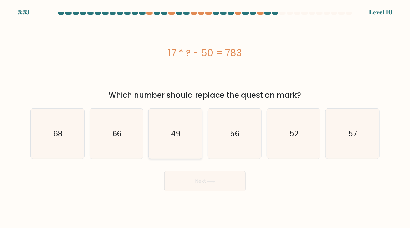
click at [205, 117] on input "c. 49" at bounding box center [205, 115] width 0 height 3
radio input "true"
click at [200, 177] on button "Next" at bounding box center [204, 181] width 81 height 20
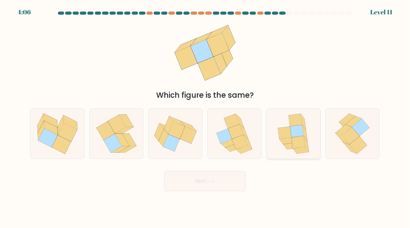
click at [291, 131] on icon at bounding box center [296, 131] width 13 height 13
click at [205, 117] on input "e." at bounding box center [205, 115] width 0 height 3
radio input "true"
click at [228, 182] on button "Next" at bounding box center [204, 181] width 81 height 20
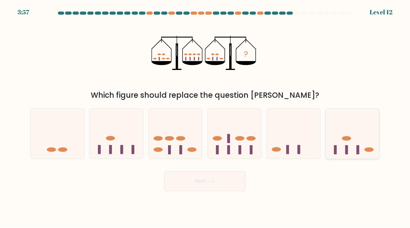
click at [343, 127] on icon at bounding box center [352, 134] width 53 height 44
click at [205, 117] on input "f." at bounding box center [205, 115] width 0 height 3
radio input "true"
click at [221, 178] on button "Next" at bounding box center [204, 181] width 81 height 20
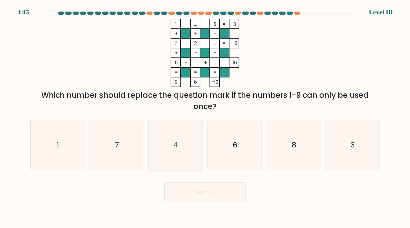
click at [192, 137] on icon "4" at bounding box center [175, 145] width 50 height 50
click at [205, 117] on input "c. 4" at bounding box center [205, 115] width 0 height 3
radio input "true"
click at [344, 154] on icon "3" at bounding box center [352, 145] width 50 height 50
click at [205, 117] on input "f. 3" at bounding box center [205, 115] width 0 height 3
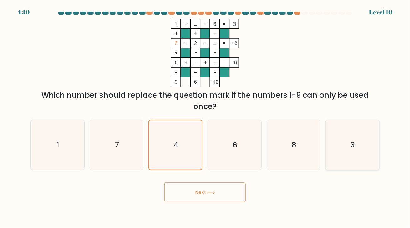
radio input "true"
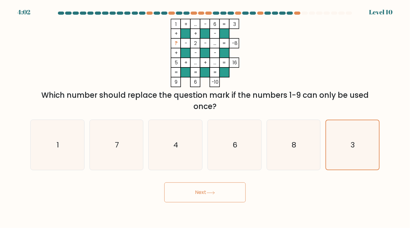
click at [221, 194] on button "Next" at bounding box center [204, 193] width 81 height 20
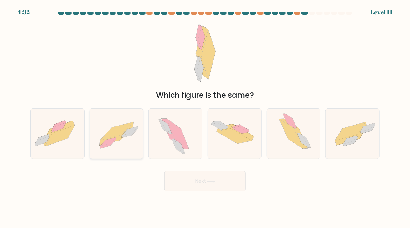
click at [123, 125] on icon at bounding box center [116, 131] width 33 height 18
click at [205, 117] on input "b." at bounding box center [205, 115] width 0 height 3
radio input "true"
click at [208, 185] on button "Next" at bounding box center [204, 181] width 81 height 20
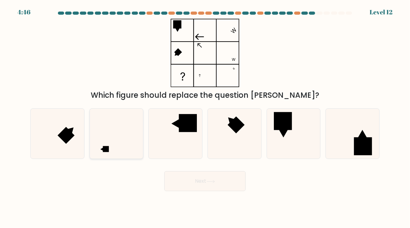
click at [125, 141] on icon at bounding box center [116, 134] width 50 height 50
click at [205, 117] on input "b." at bounding box center [205, 115] width 0 height 3
radio input "true"
click at [211, 181] on icon at bounding box center [210, 181] width 8 height 3
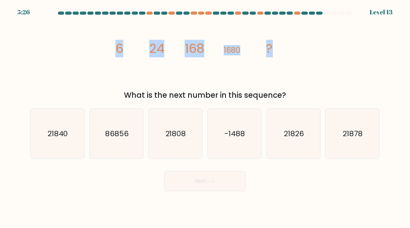
drag, startPoint x: 234, startPoint y: 47, endPoint x: 106, endPoint y: 49, distance: 128.3
click at [105, 49] on div "image/svg+xml 6 24 168 1680 ? What is the next number in this sequence?" at bounding box center [205, 60] width 357 height 82
copy g "6 24 168 1680 ?"
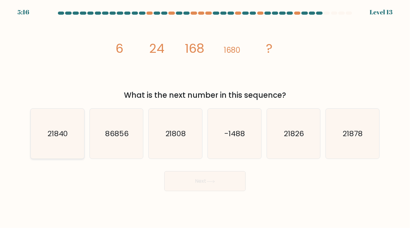
click at [43, 153] on icon "21840" at bounding box center [57, 134] width 50 height 50
click at [205, 117] on input "a. 21840" at bounding box center [205, 115] width 0 height 3
radio input "true"
click at [200, 184] on button "Next" at bounding box center [204, 181] width 81 height 20
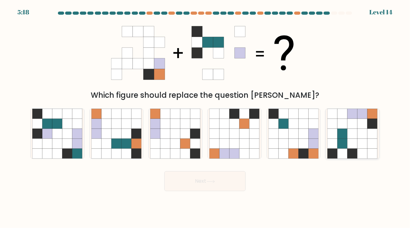
click at [356, 128] on icon at bounding box center [353, 124] width 10 height 10
click at [205, 117] on input "f." at bounding box center [205, 115] width 0 height 3
radio input "true"
click at [219, 184] on button "Next" at bounding box center [204, 181] width 81 height 20
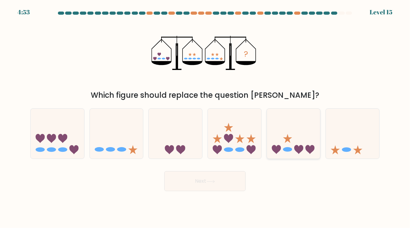
click at [300, 153] on icon at bounding box center [293, 134] width 53 height 44
click at [205, 117] on input "e." at bounding box center [205, 115] width 0 height 3
radio input "true"
click at [211, 179] on button "Next" at bounding box center [204, 181] width 81 height 20
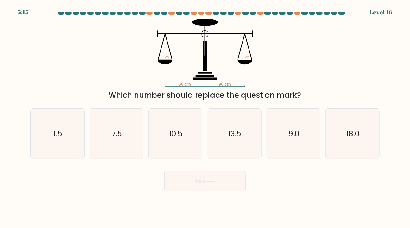
drag, startPoint x: 145, startPoint y: 28, endPoint x: 229, endPoint y: 81, distance: 99.3
click at [229, 81] on icon "60 cm 90 cm ? kg 9 kg" at bounding box center [205, 53] width 188 height 69
drag, startPoint x: 249, startPoint y: 58, endPoint x: 178, endPoint y: 84, distance: 75.7
click at [178, 84] on icon "60 cm 90 cm ? kg 9 kg" at bounding box center [205, 53] width 188 height 69
copy icon "60 cm 90 cm ? kg 9 kg"
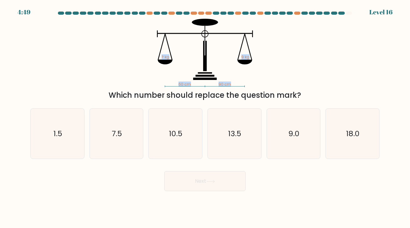
click at [333, 55] on div "60 cm 90 cm ? kg 9 kg Which number should replace the question mark?" at bounding box center [205, 60] width 357 height 82
click at [109, 146] on icon "7.5" at bounding box center [116, 134] width 50 height 50
click at [205, 117] on input "b. 7.5" at bounding box center [205, 115] width 0 height 3
radio input "true"
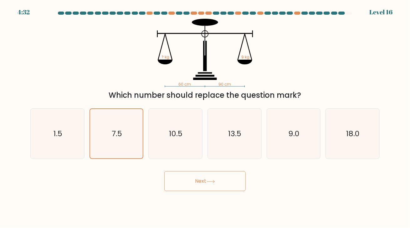
click at [227, 180] on button "Next" at bounding box center [204, 181] width 81 height 20
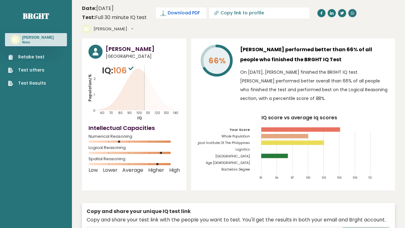
click at [179, 17] on link "Download PDF" at bounding box center [181, 13] width 50 height 11
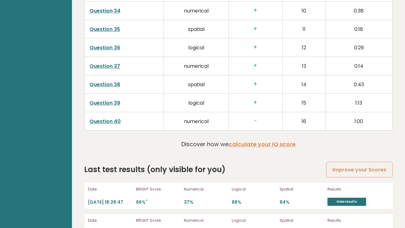
scroll to position [1654, 0]
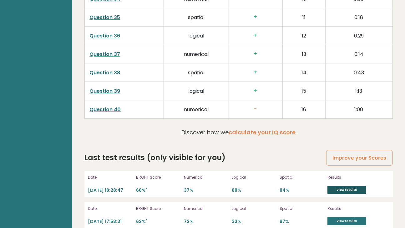
click at [346, 186] on link "View results" at bounding box center [347, 190] width 39 height 8
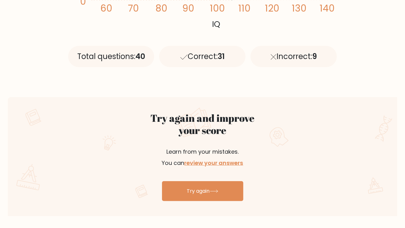
scroll to position [52, 0]
